Goal: Task Accomplishment & Management: Complete application form

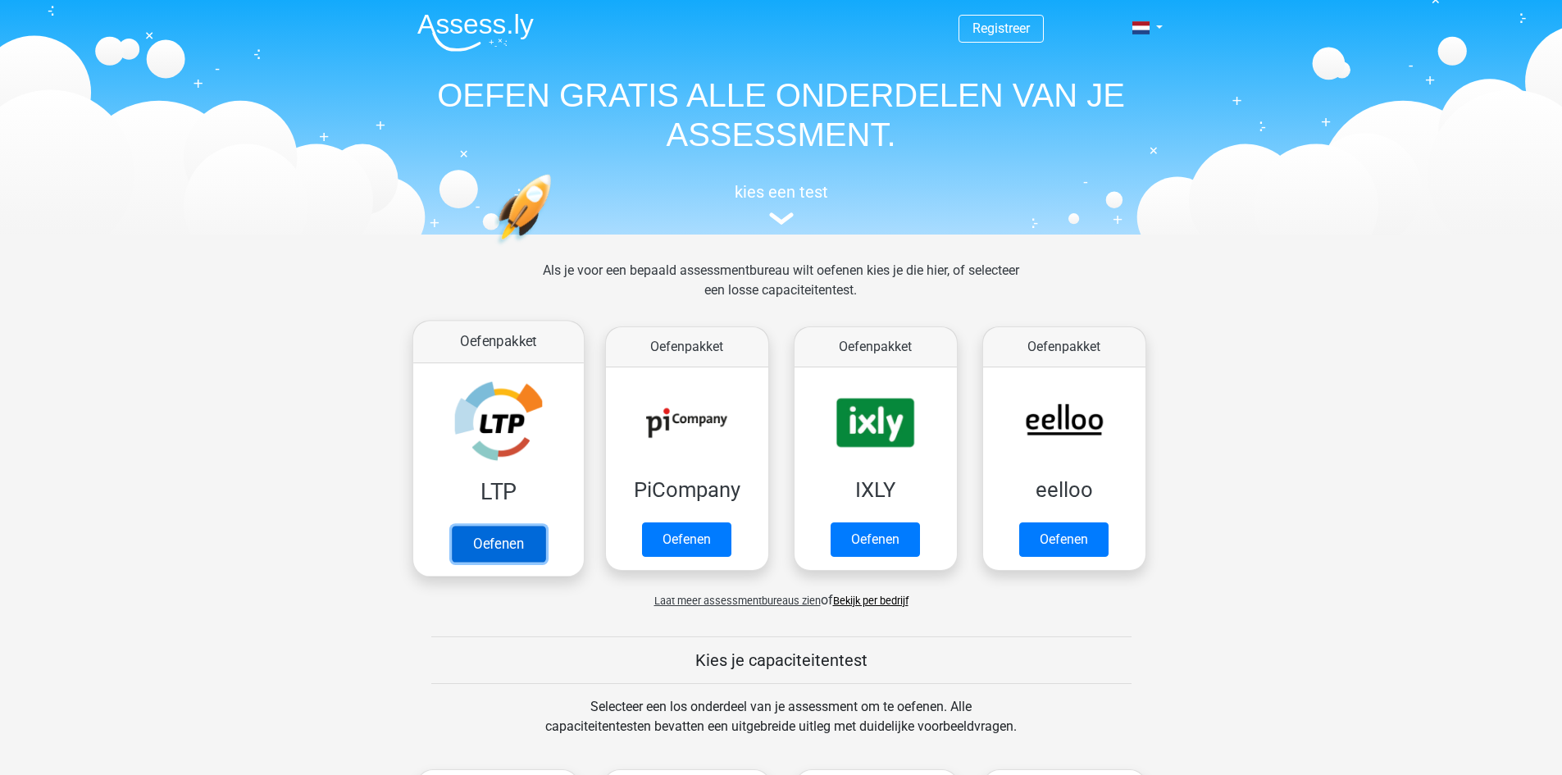
click at [484, 556] on link "Oefenen" at bounding box center [497, 543] width 93 height 36
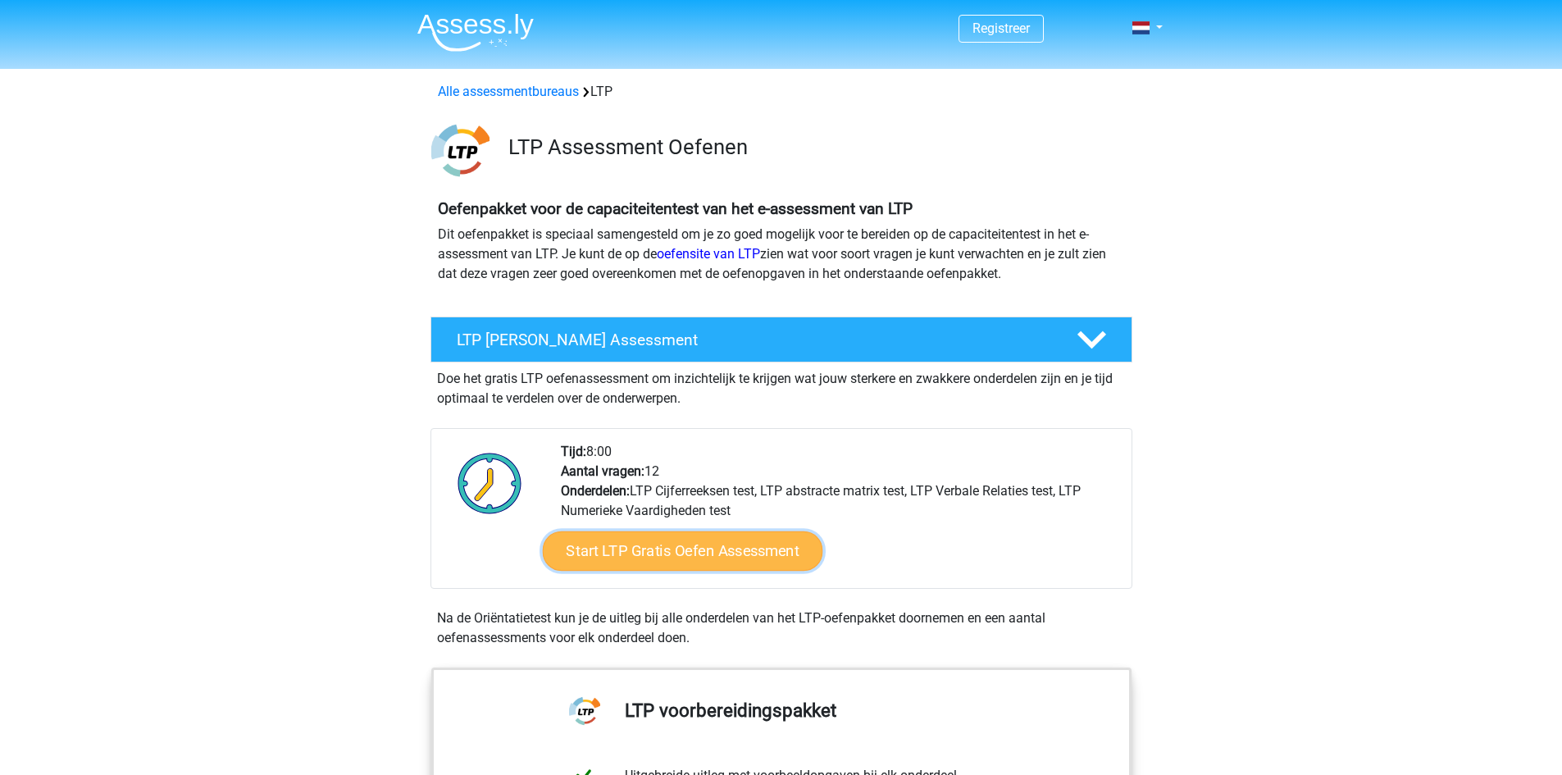
click at [652, 544] on link "Start LTP Gratis Oefen Assessment" at bounding box center [682, 550] width 280 height 39
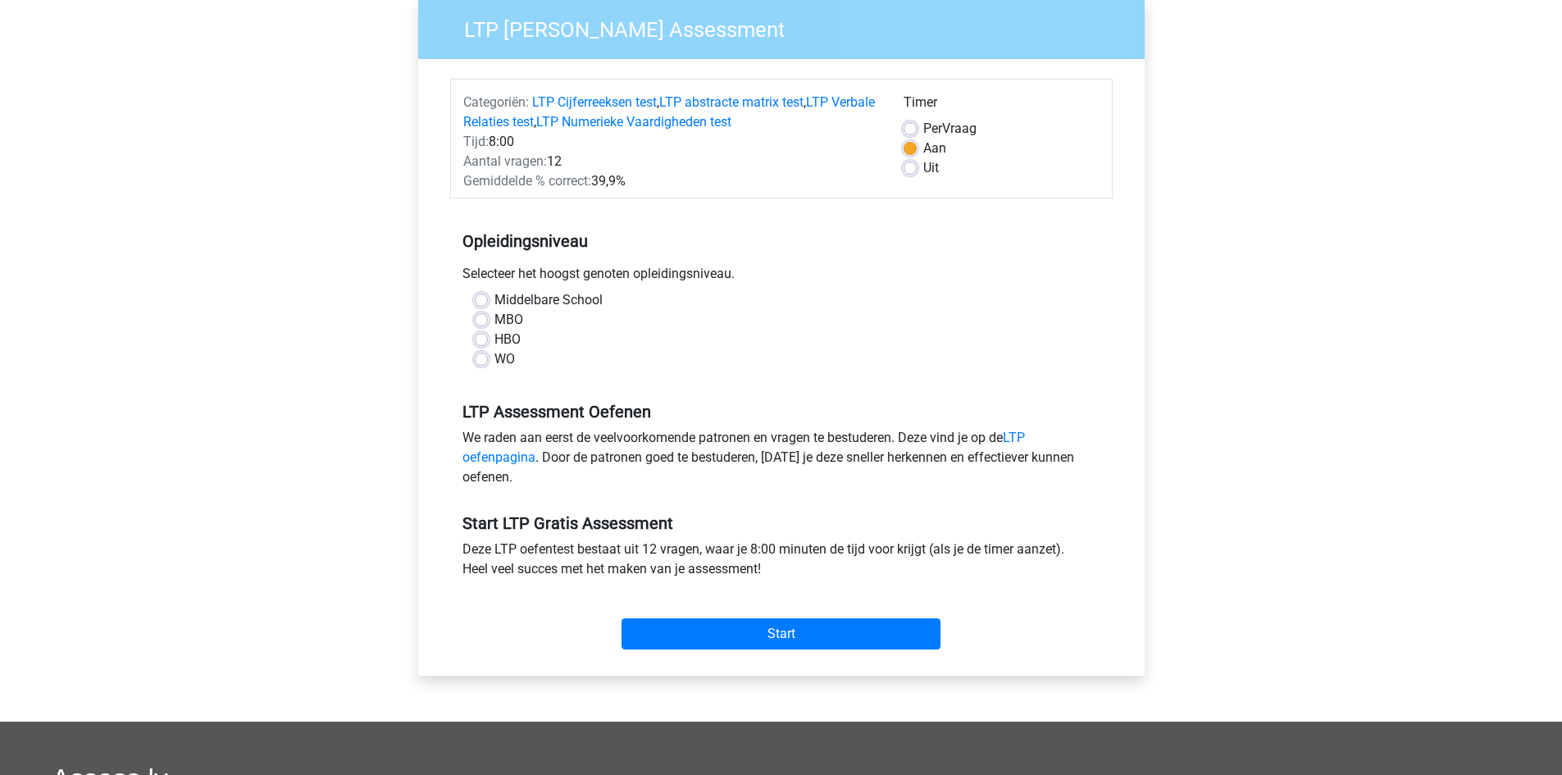
scroll to position [164, 0]
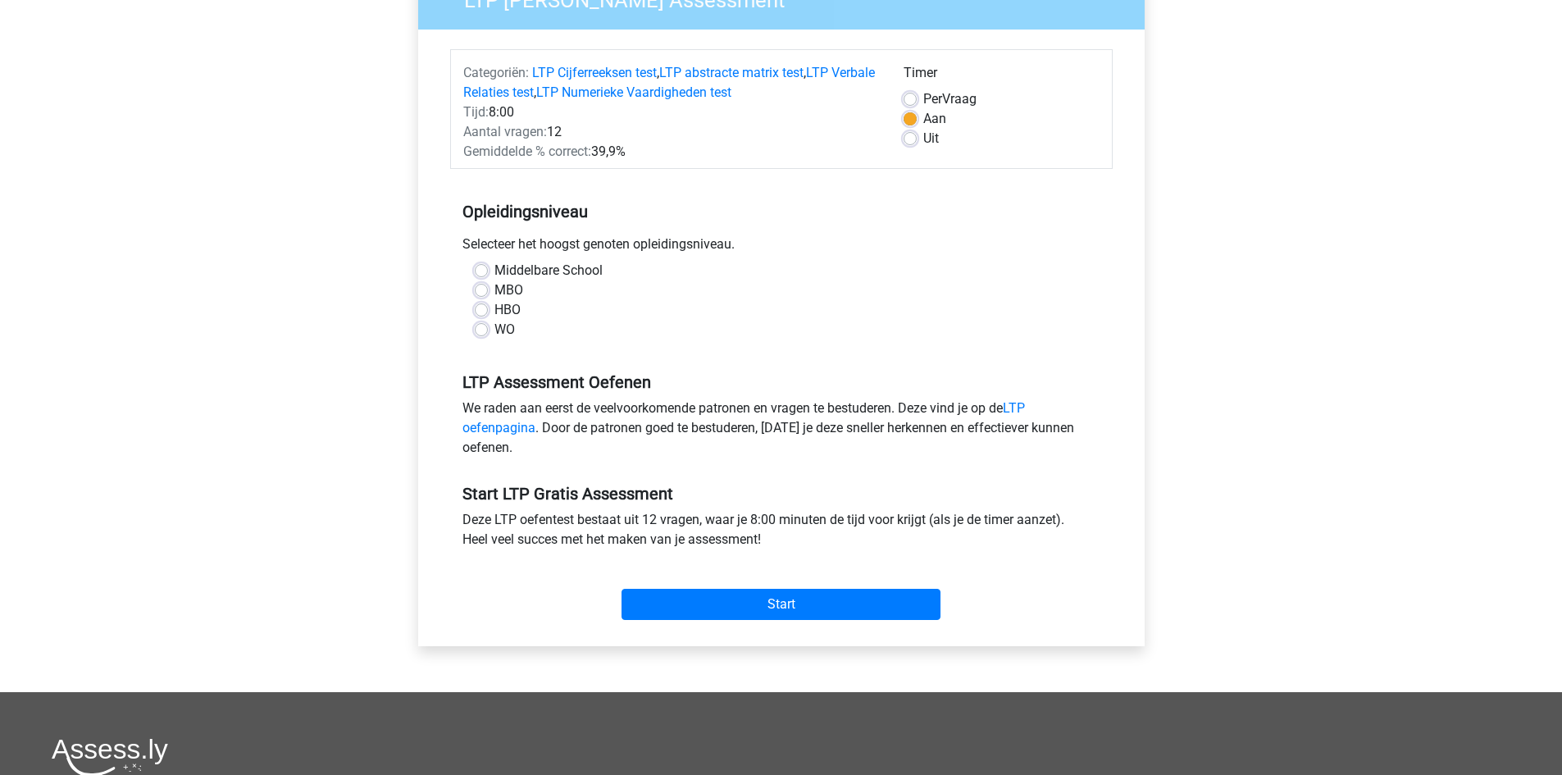
click at [495, 297] on label "MBO" at bounding box center [508, 290] width 29 height 20
click at [488, 297] on input "MBO" at bounding box center [481, 288] width 13 height 16
radio input "true"
click at [693, 597] on input "Start" at bounding box center [780, 604] width 319 height 31
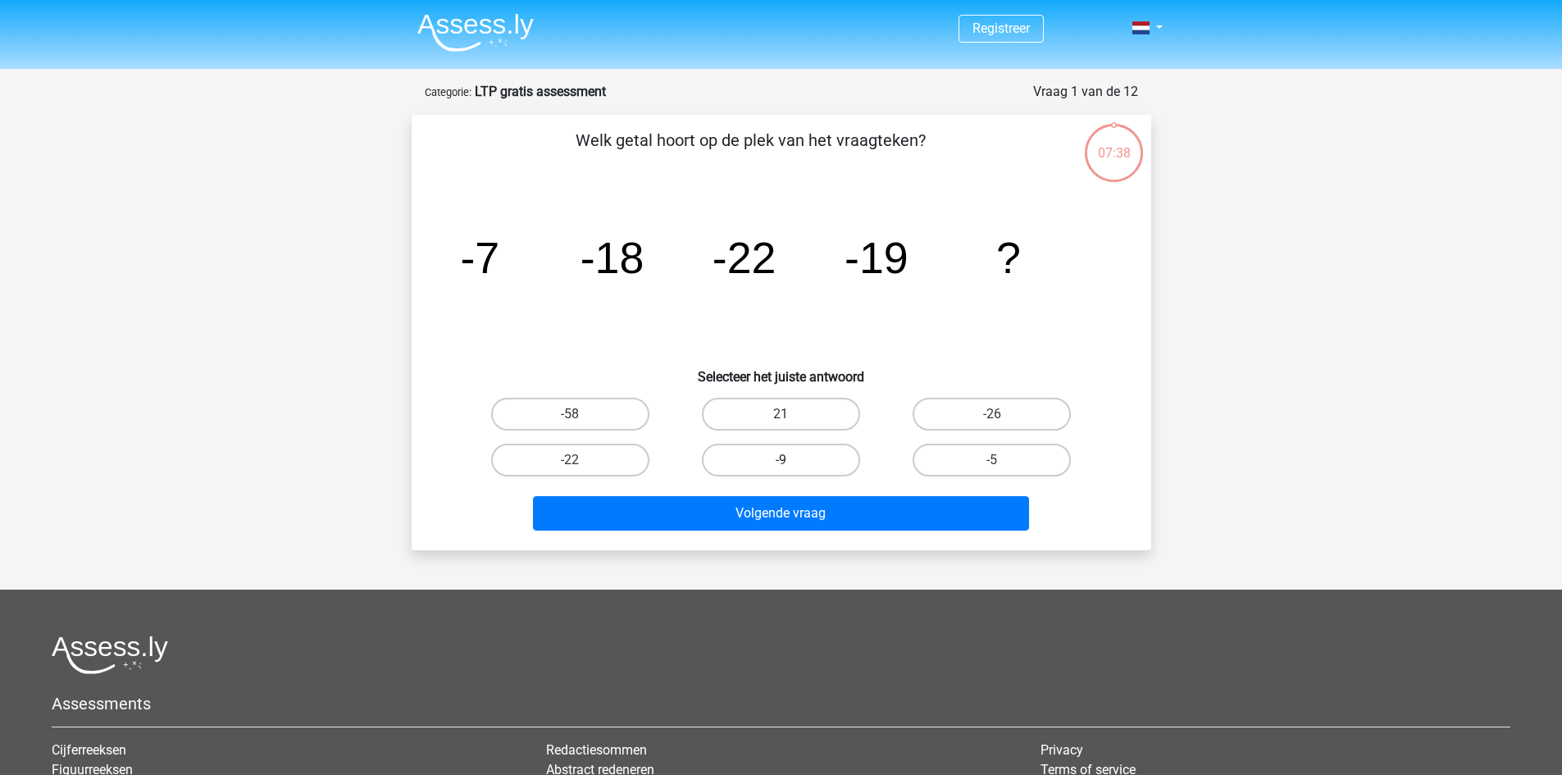
click at [771, 454] on label "-9" at bounding box center [781, 459] width 158 height 33
click at [780, 460] on input "-9" at bounding box center [785, 465] width 11 height 11
radio input "true"
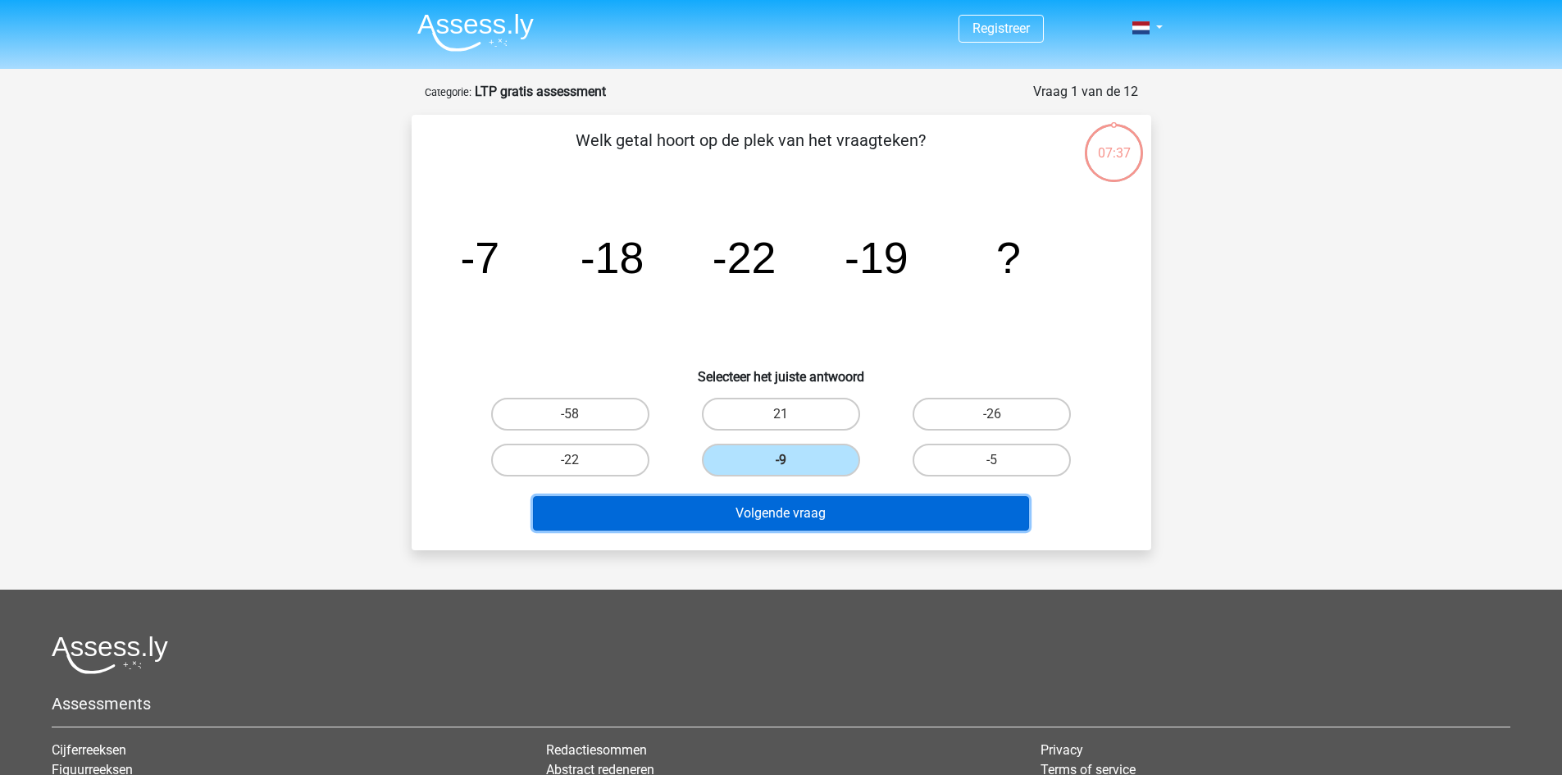
click at [710, 530] on button "Volgende vraag" at bounding box center [781, 513] width 496 height 34
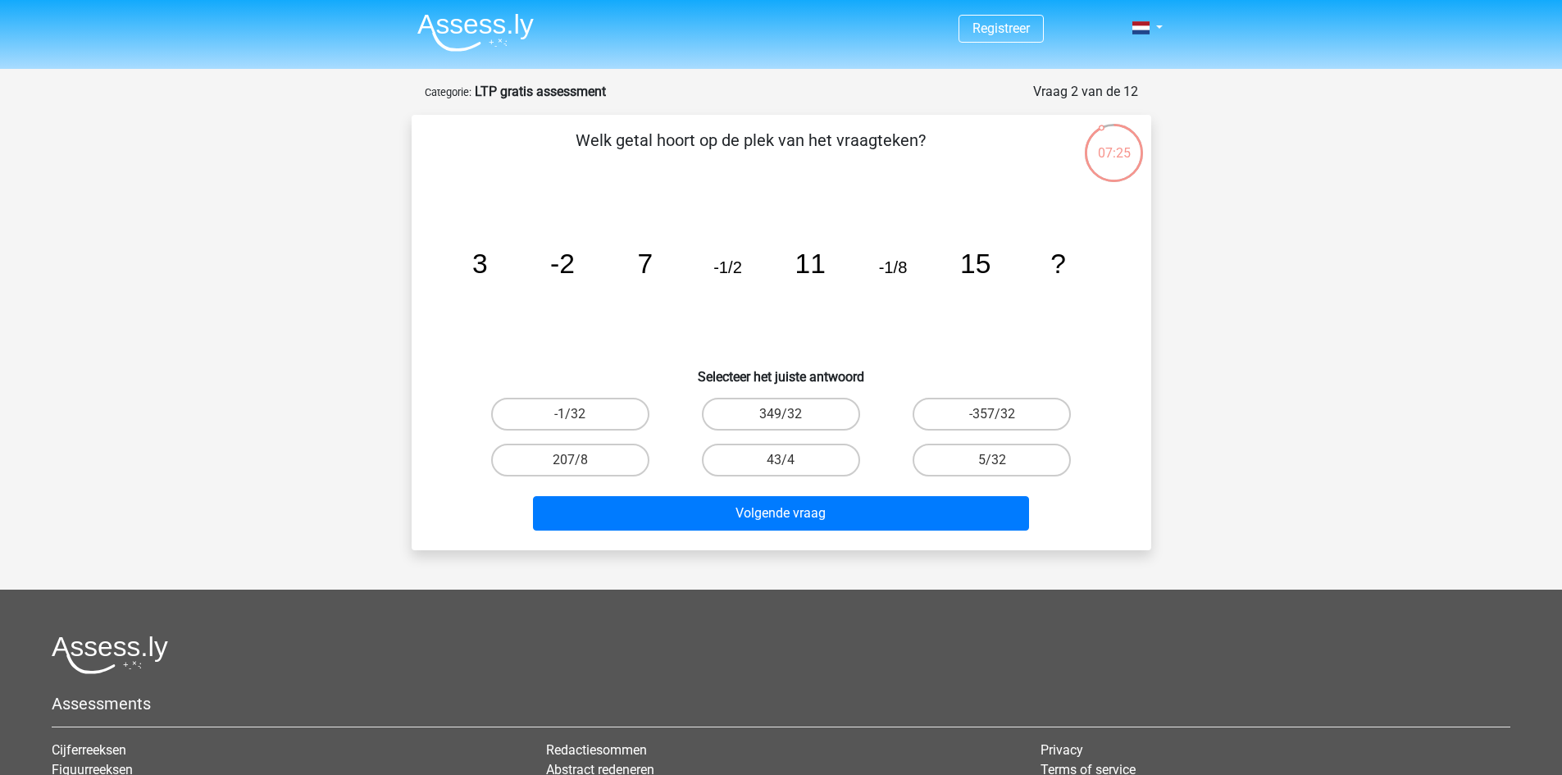
click at [573, 414] on input "-1/32" at bounding box center [575, 419] width 11 height 11
radio input "true"
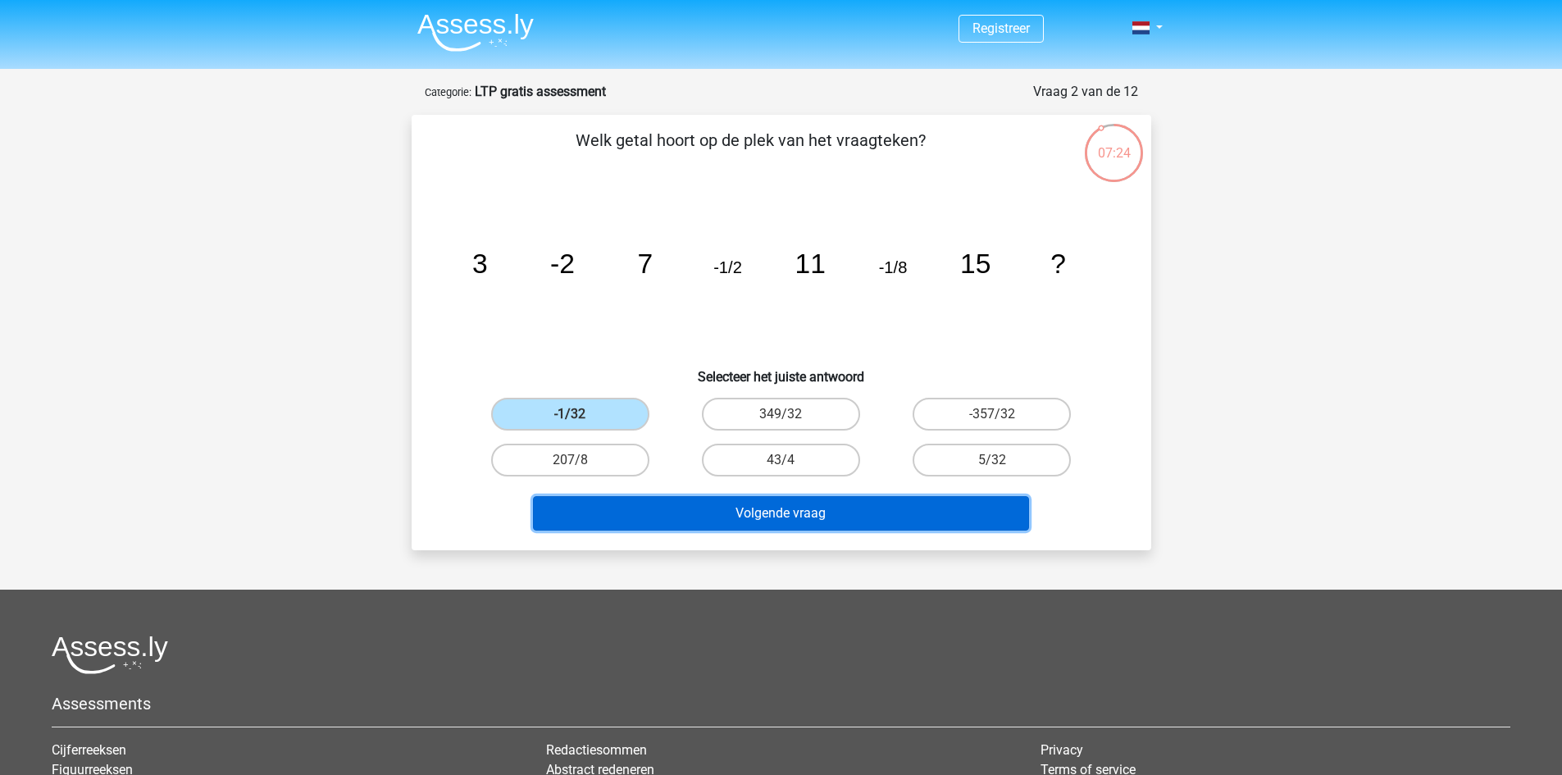
click at [740, 496] on button "Volgende vraag" at bounding box center [781, 513] width 496 height 34
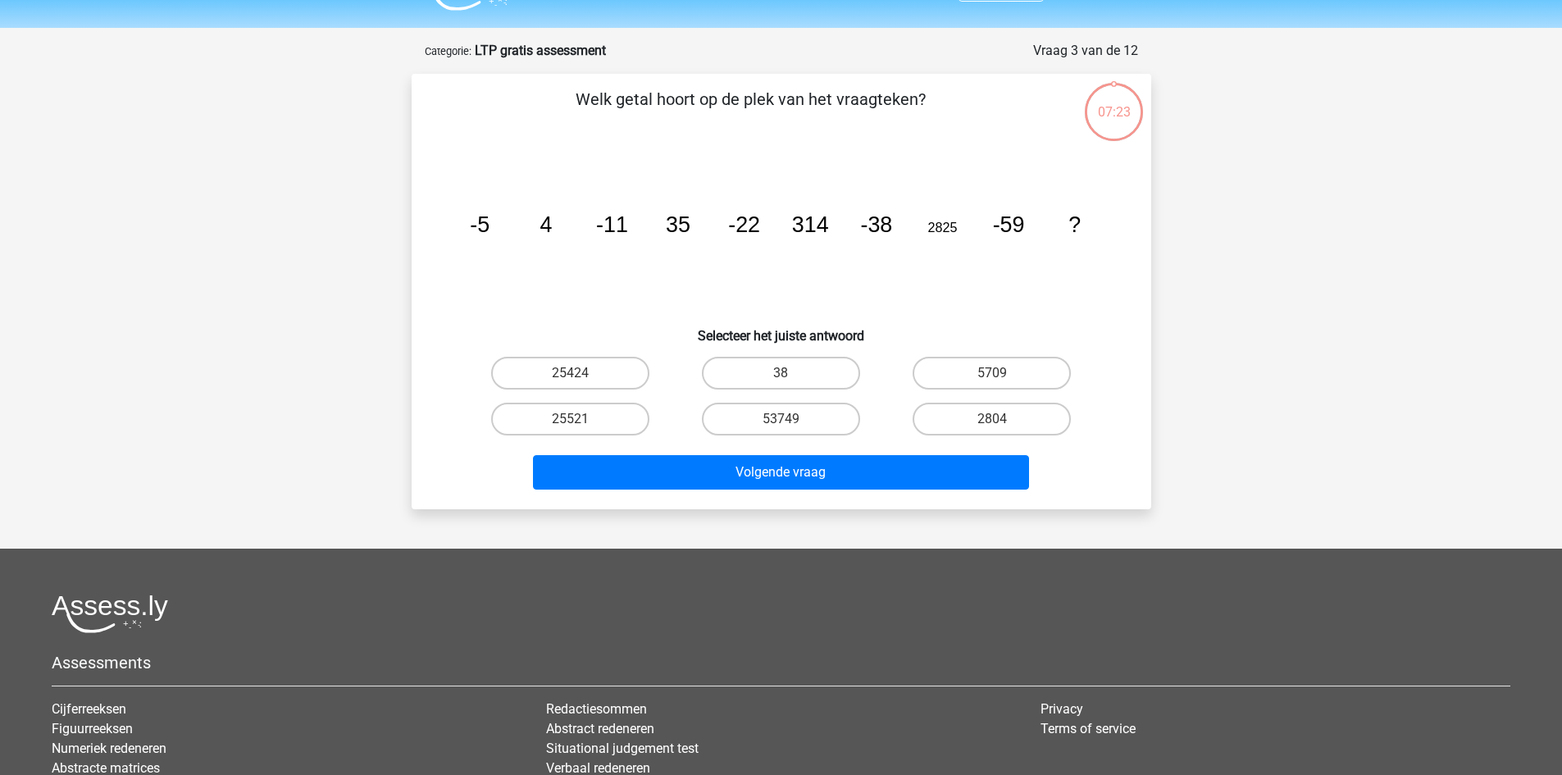
scroll to position [82, 0]
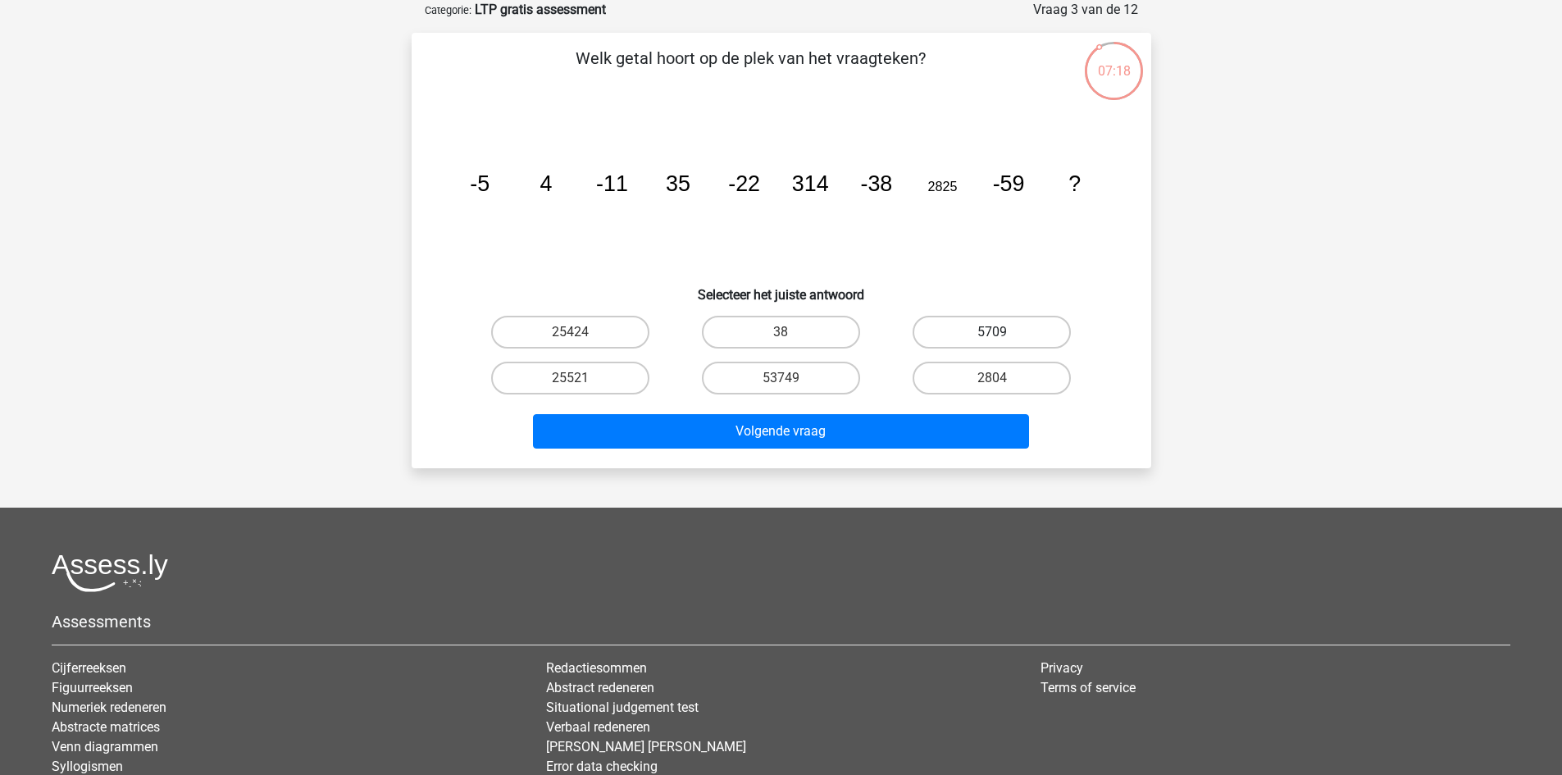
drag, startPoint x: 962, startPoint y: 325, endPoint x: 916, endPoint y: 388, distance: 77.4
click at [962, 326] on label "5709" at bounding box center [991, 332] width 158 height 33
click at [992, 332] on input "5709" at bounding box center [997, 337] width 11 height 11
radio input "true"
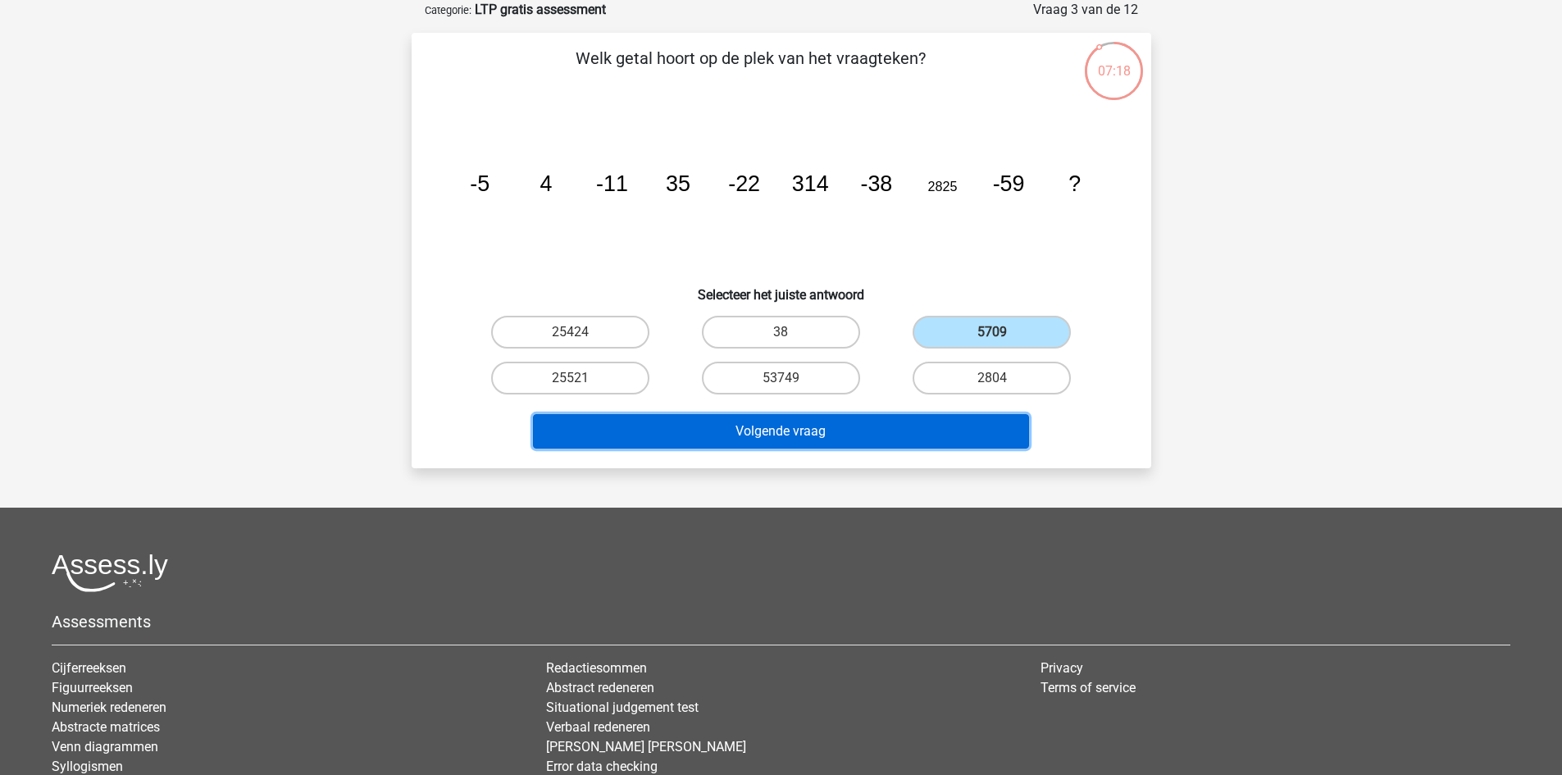
click at [855, 432] on button "Volgende vraag" at bounding box center [781, 431] width 496 height 34
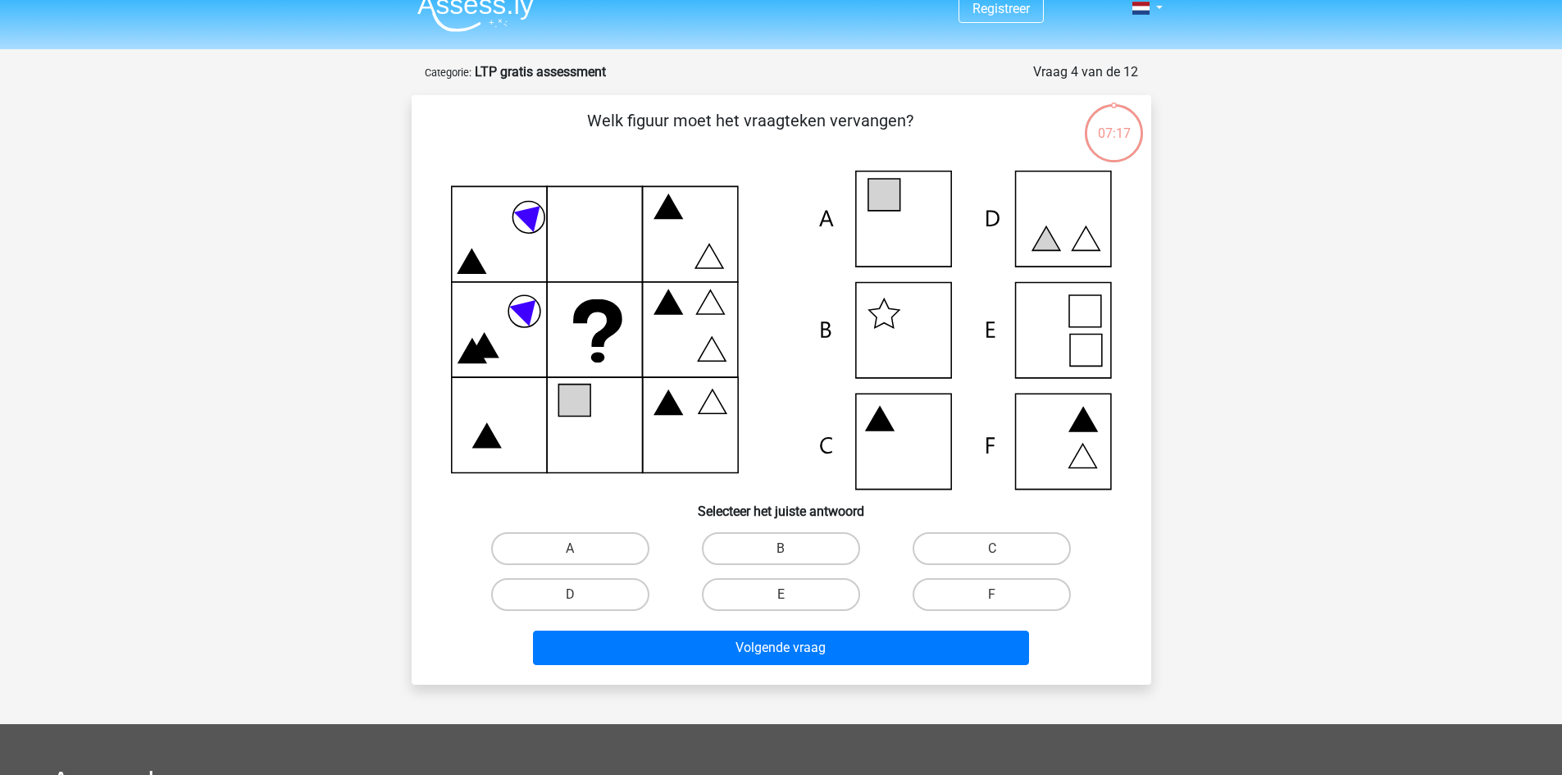
scroll to position [0, 0]
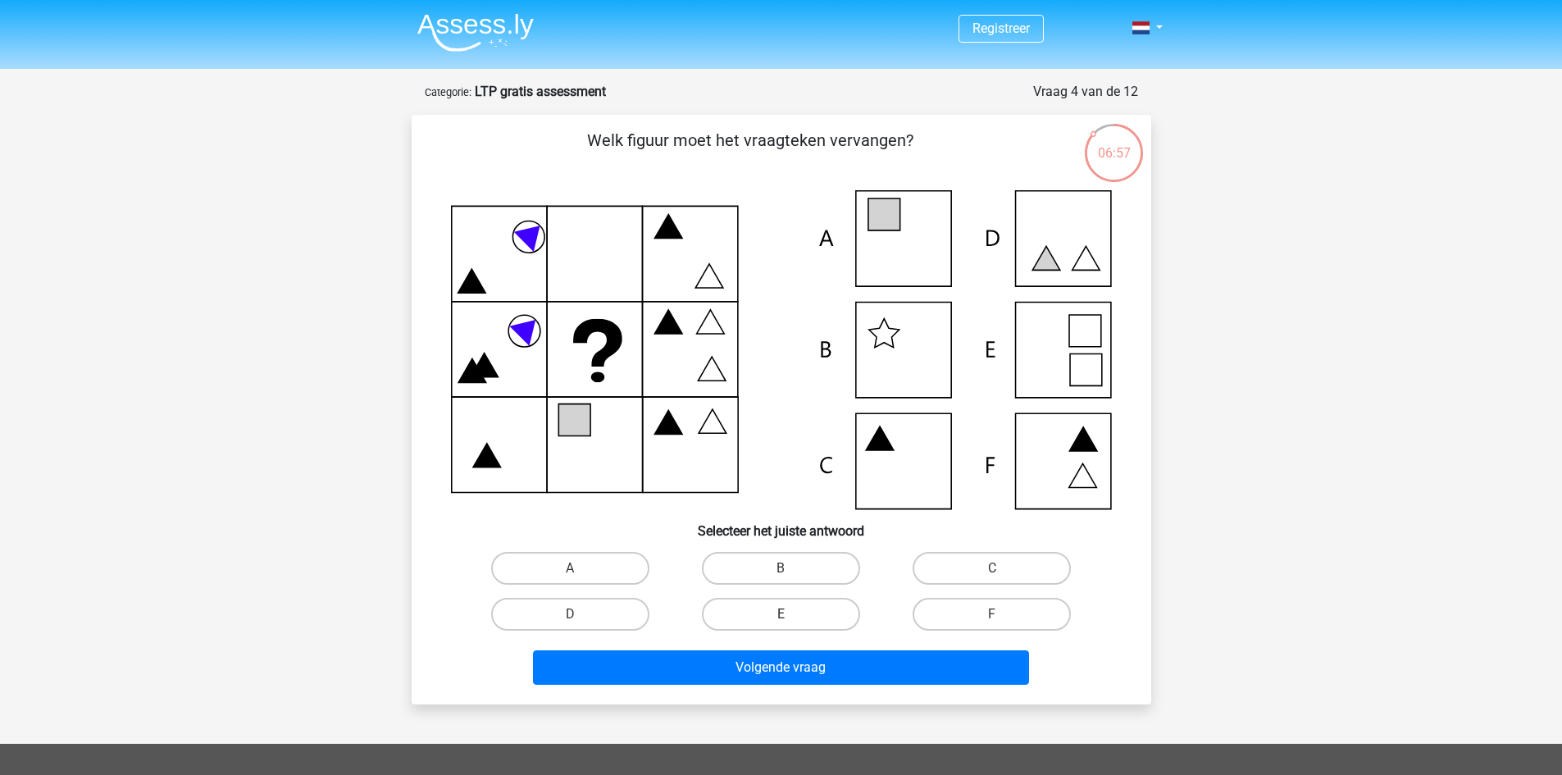
click at [780, 607] on label "E" at bounding box center [781, 614] width 158 height 33
click at [780, 614] on input "E" at bounding box center [785, 619] width 11 height 11
radio input "true"
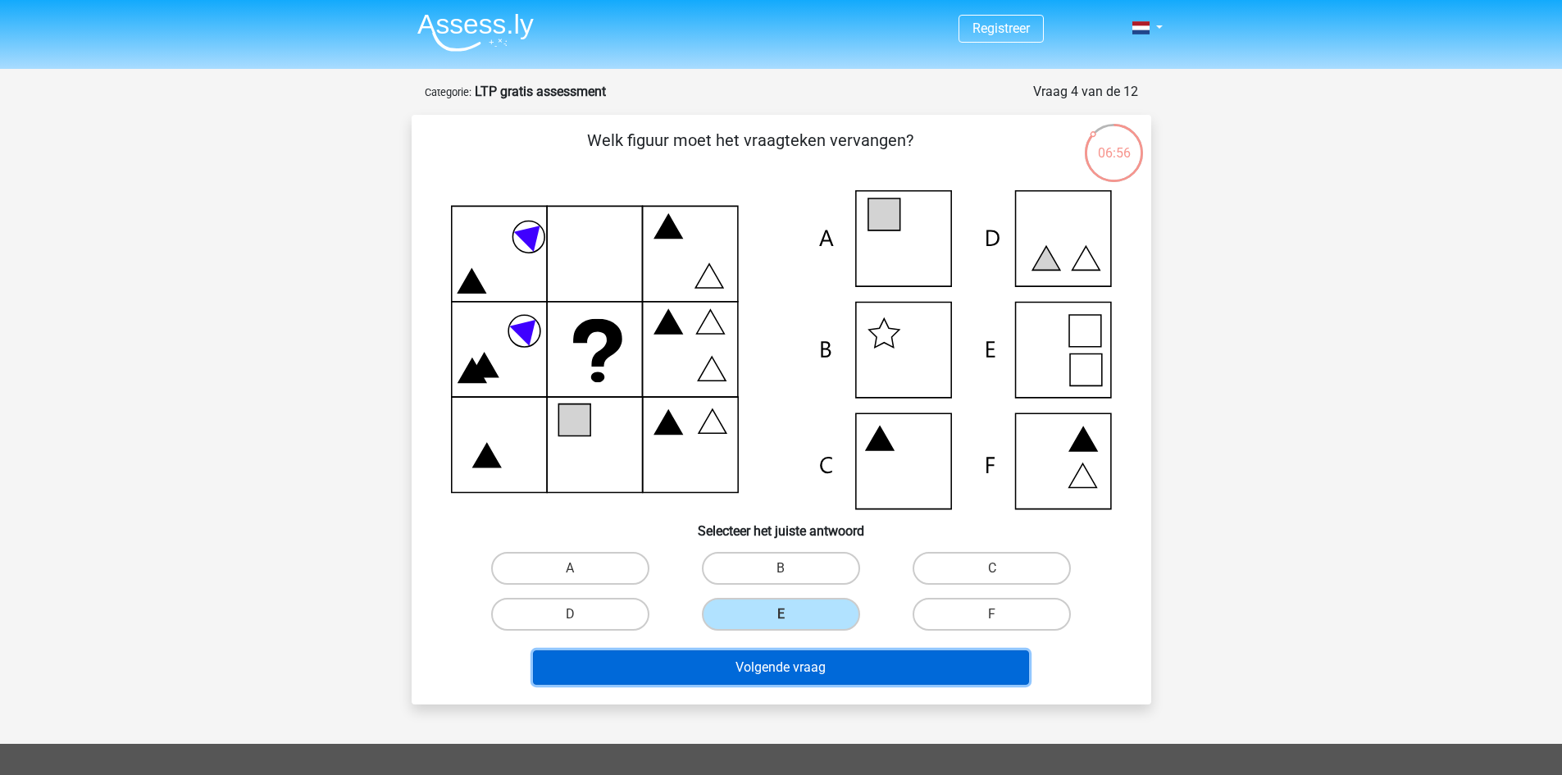
click at [790, 660] on button "Volgende vraag" at bounding box center [781, 667] width 496 height 34
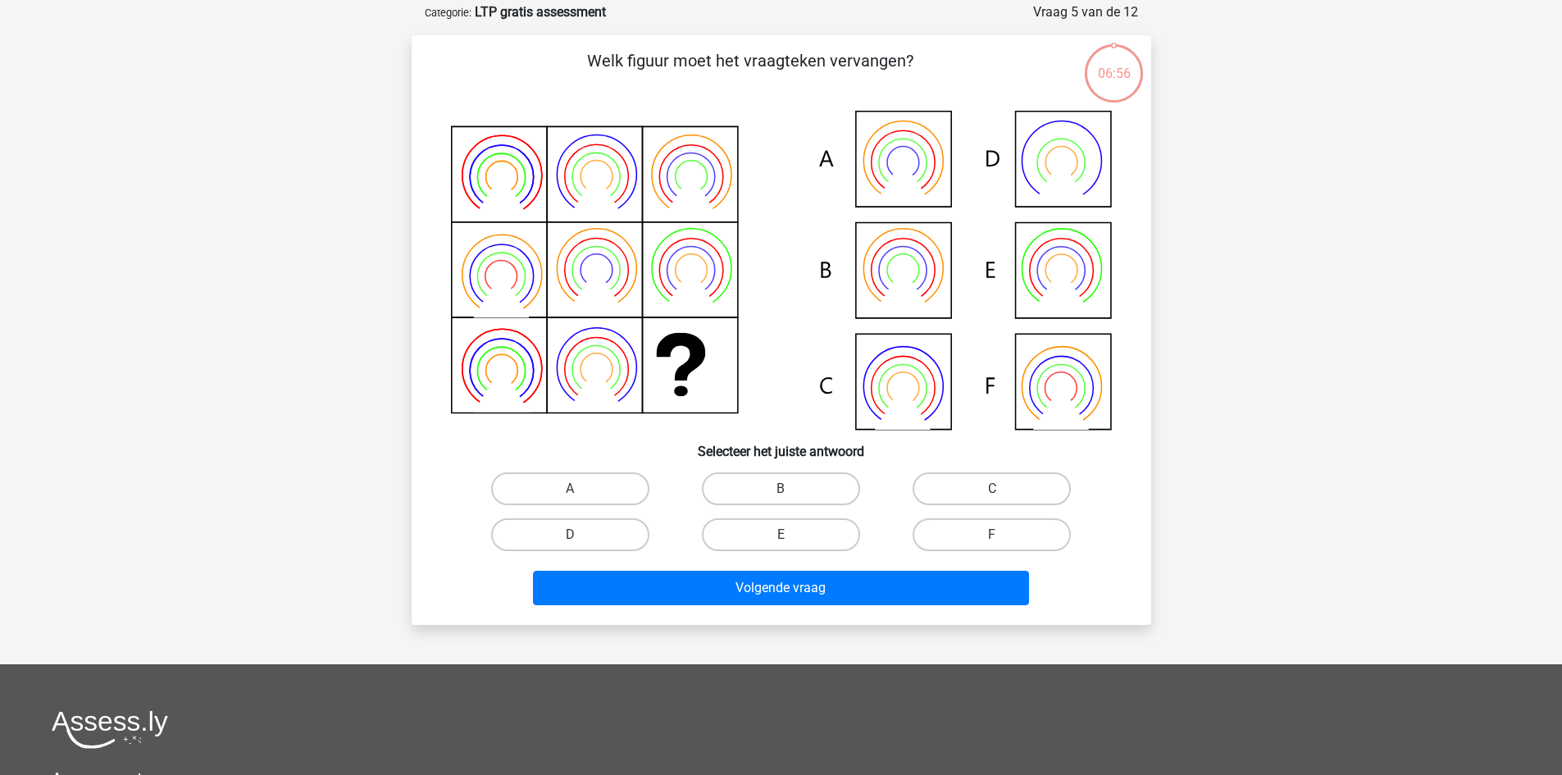
scroll to position [82, 0]
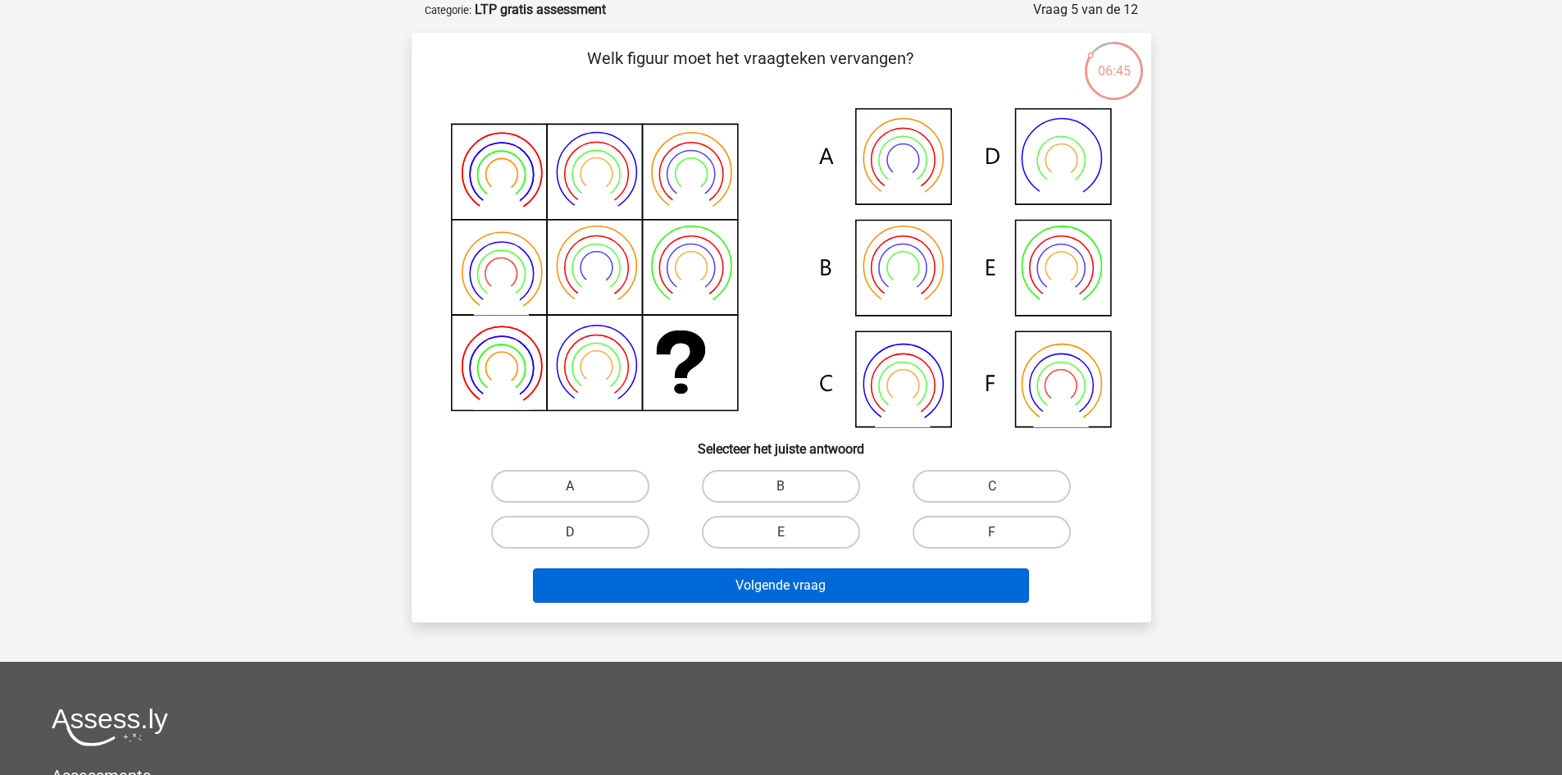
drag, startPoint x: 975, startPoint y: 525, endPoint x: 911, endPoint y: 583, distance: 86.5
click at [975, 525] on label "F" at bounding box center [991, 532] width 158 height 33
click at [992, 532] on input "F" at bounding box center [997, 537] width 11 height 11
radio input "true"
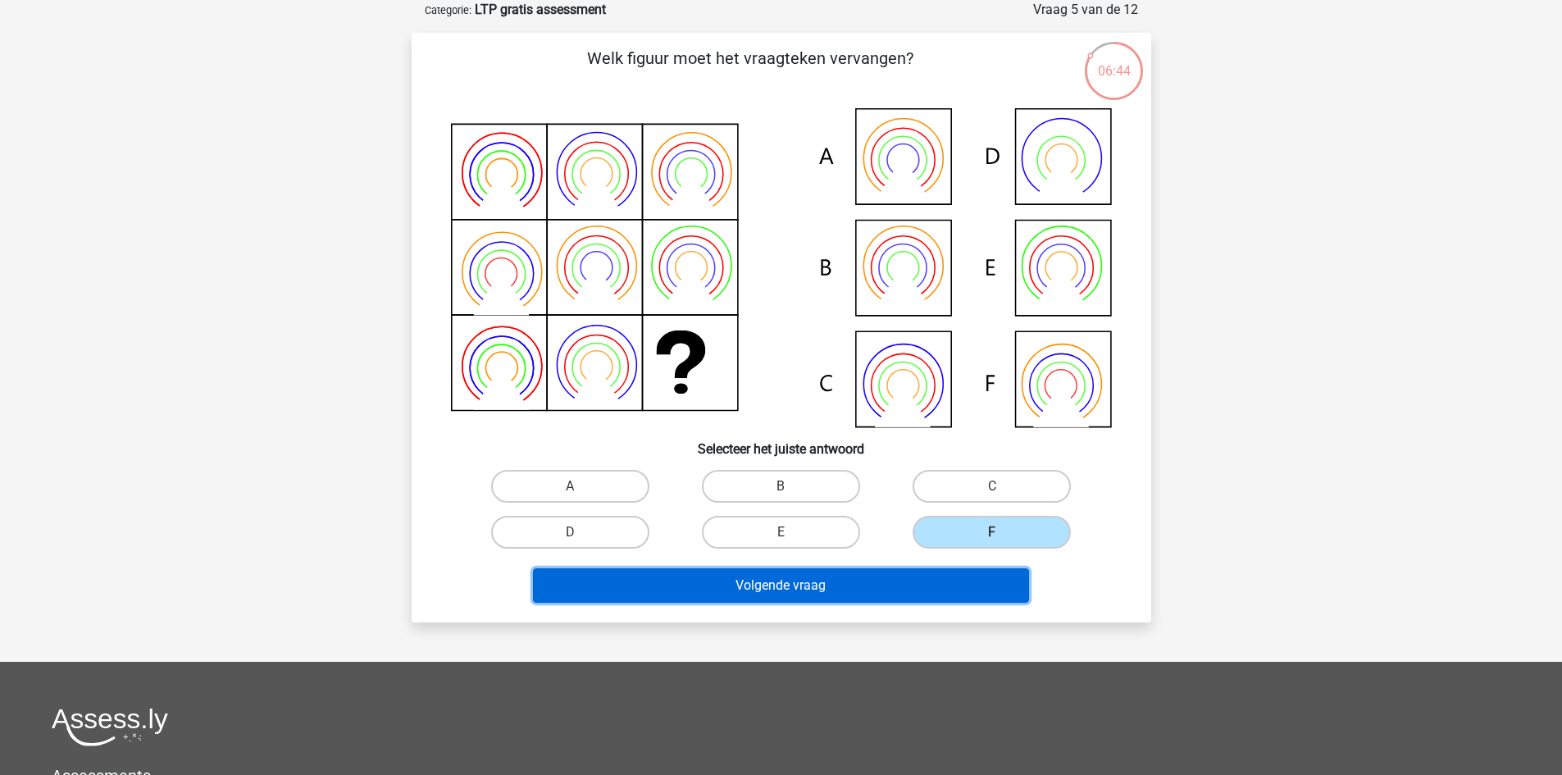
click at [885, 599] on button "Volgende vraag" at bounding box center [781, 585] width 496 height 34
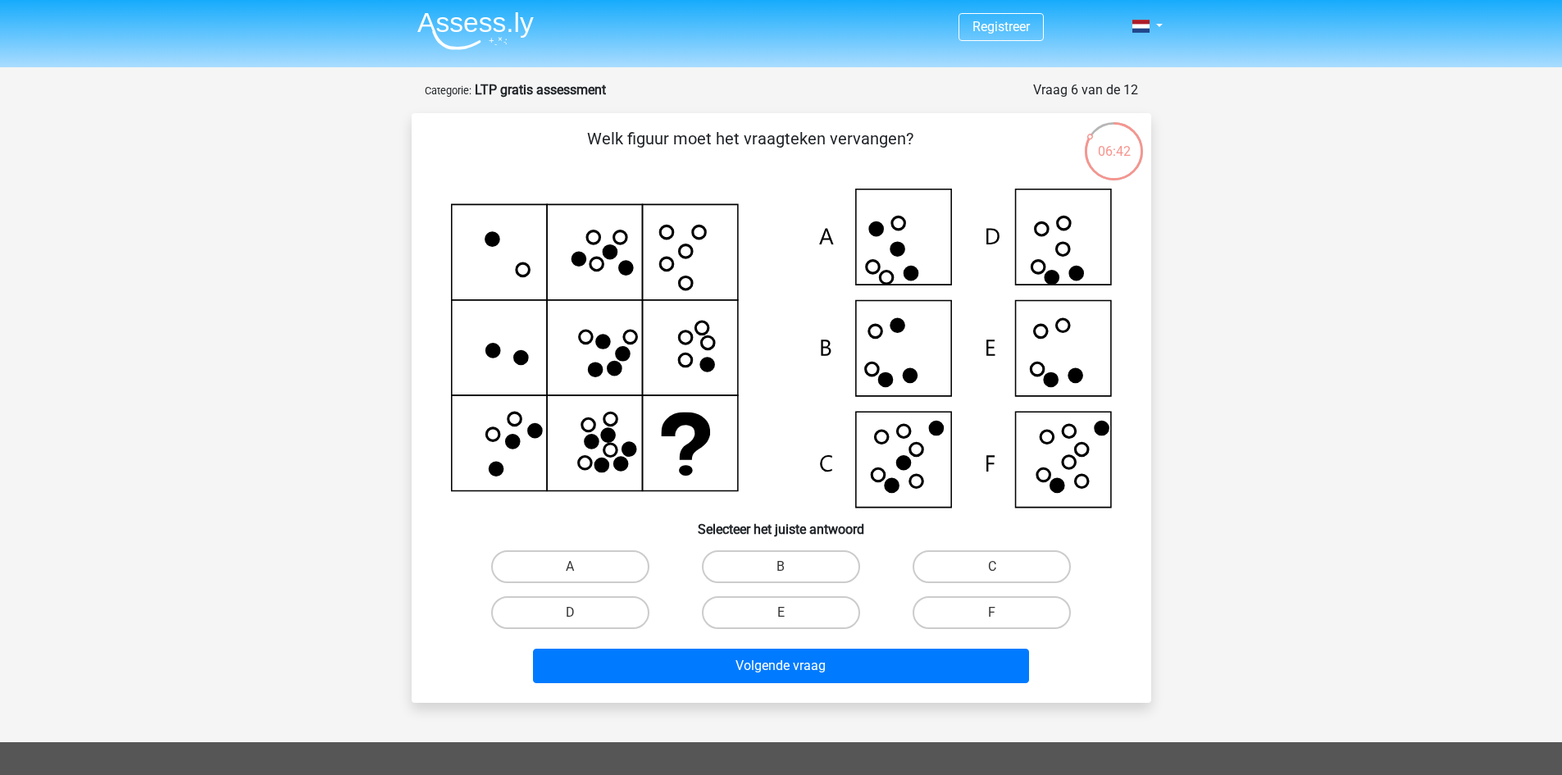
scroll to position [0, 0]
